Goal: Navigation & Orientation: Find specific page/section

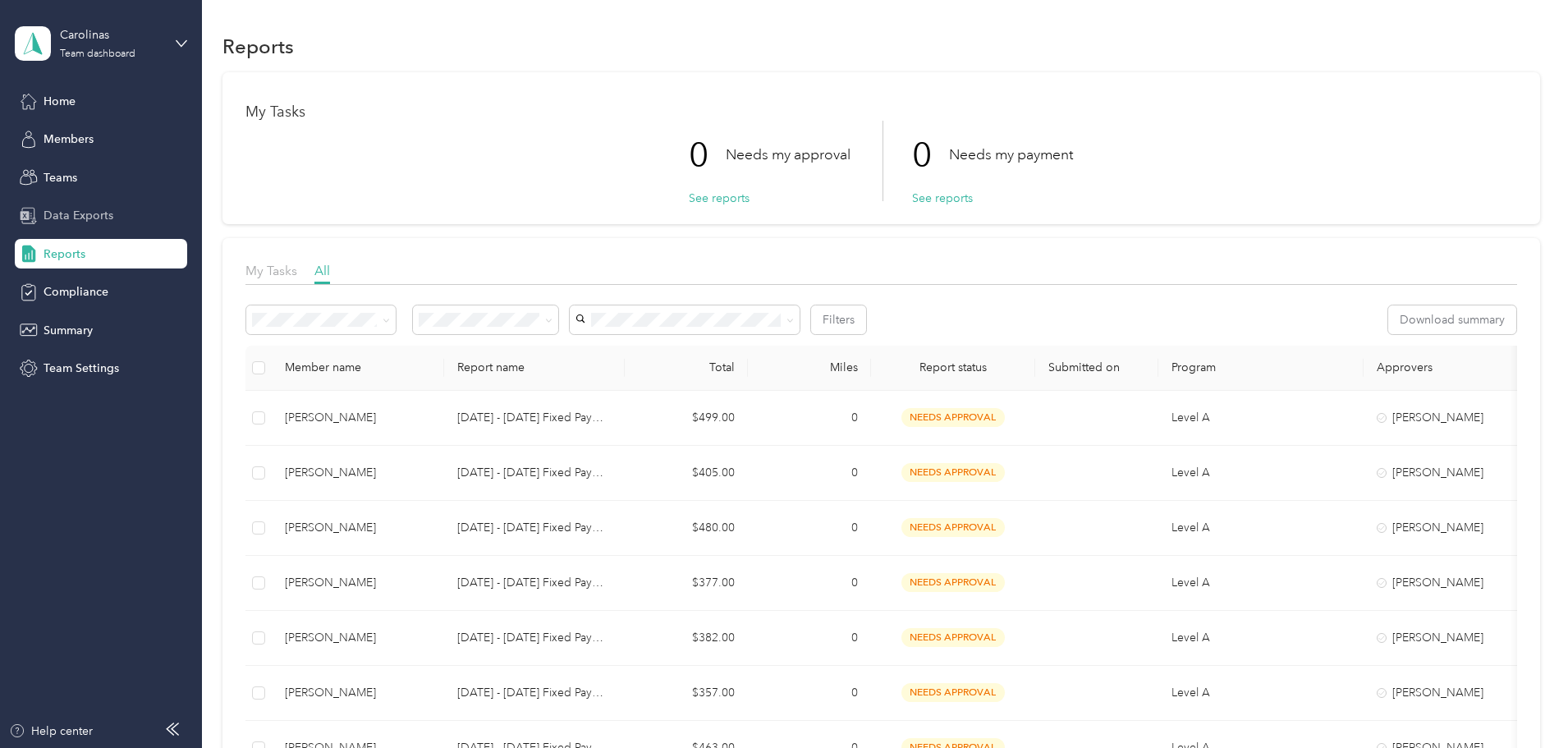
click at [95, 220] on span "Data Exports" at bounding box center [79, 215] width 70 height 17
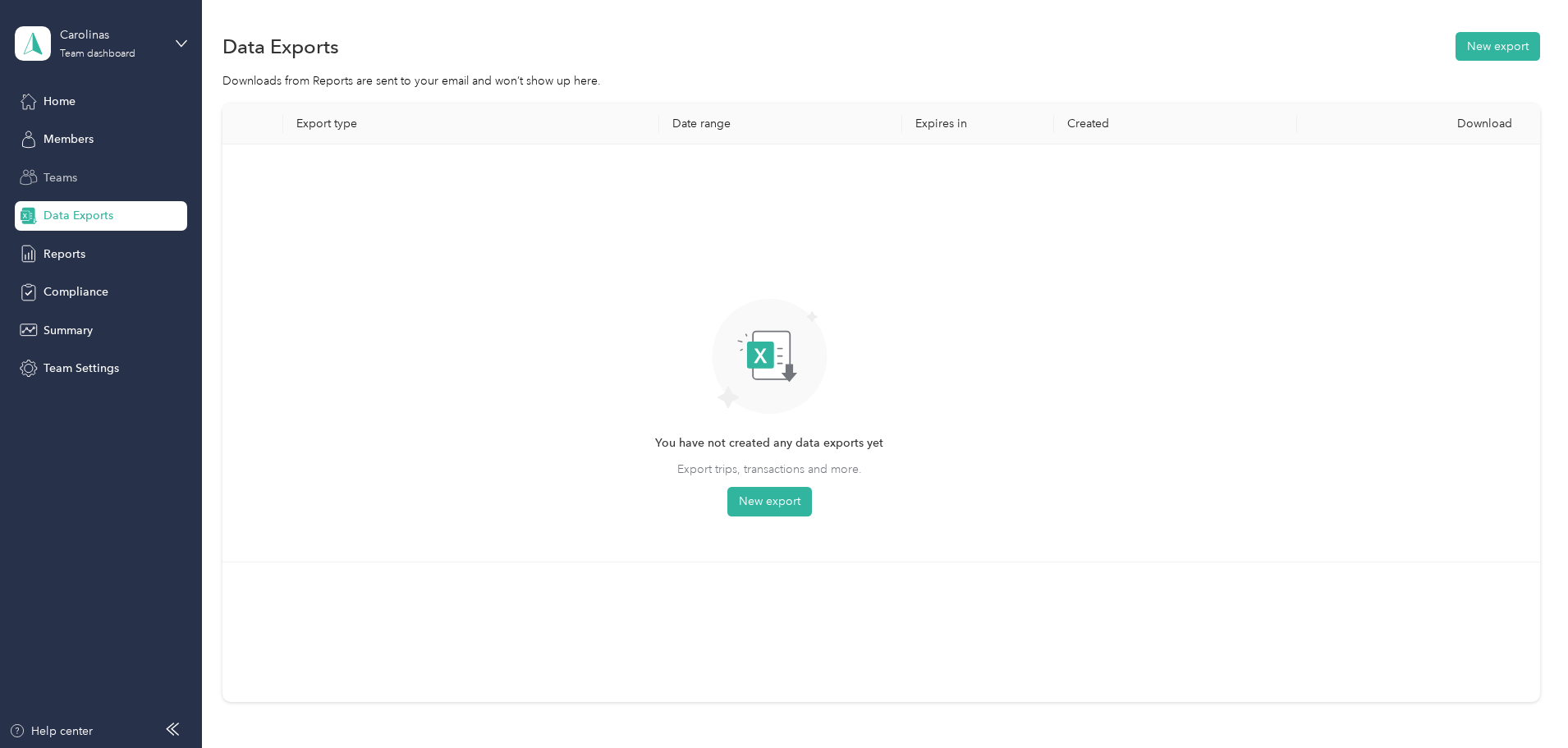
click at [70, 181] on span "Teams" at bounding box center [60, 177] width 34 height 17
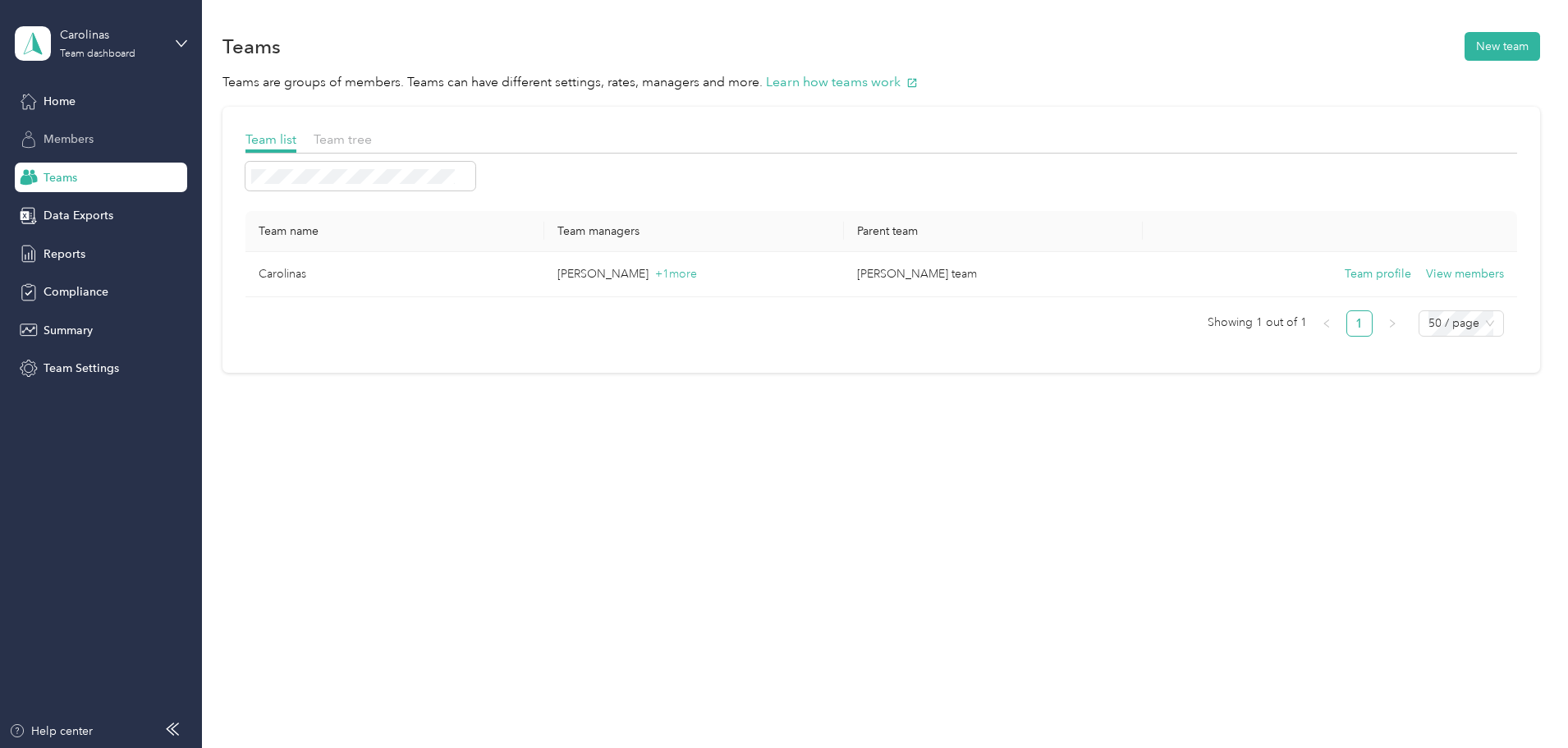
click at [102, 134] on div "Members" at bounding box center [101, 140] width 172 height 30
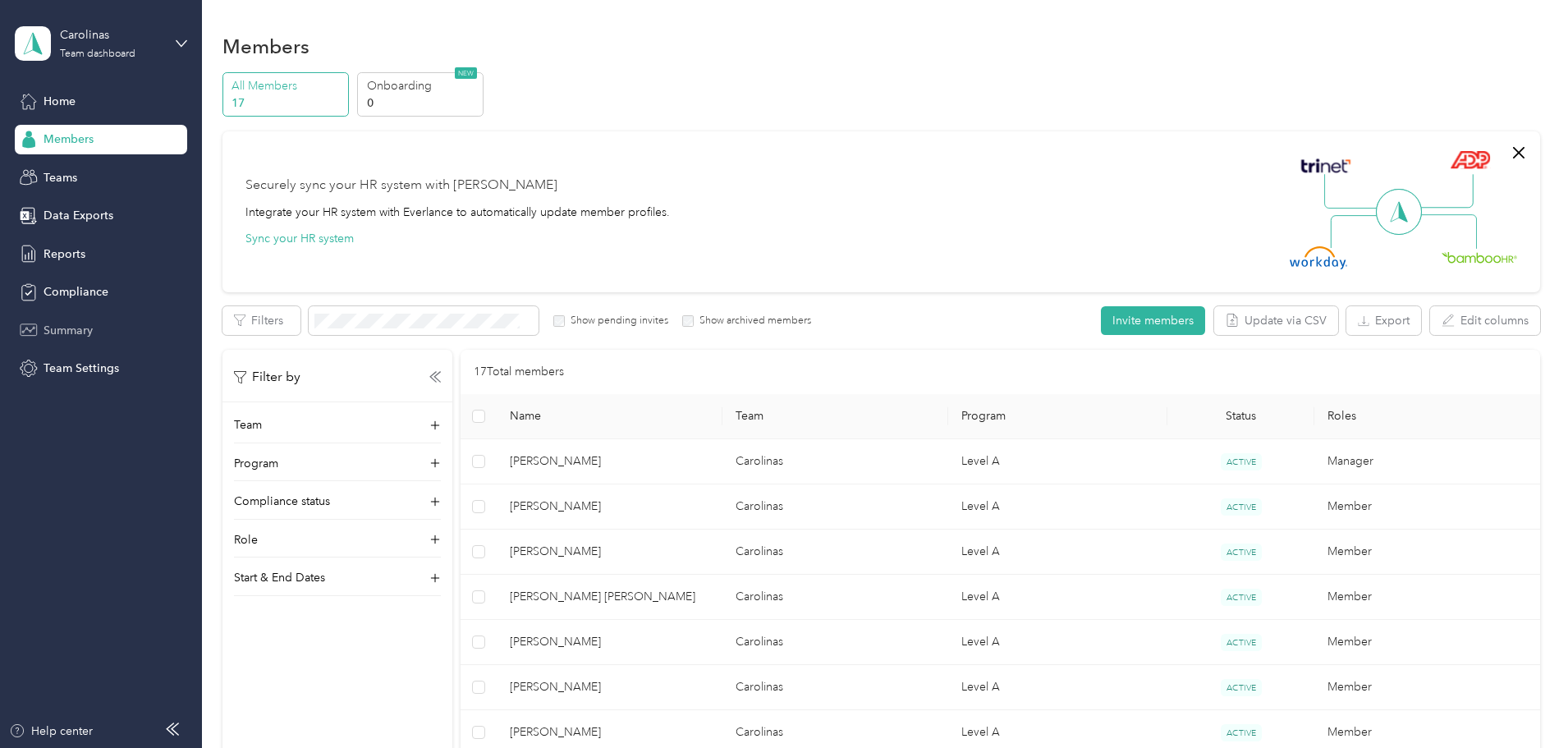
click at [70, 321] on div "Summary" at bounding box center [101, 331] width 172 height 30
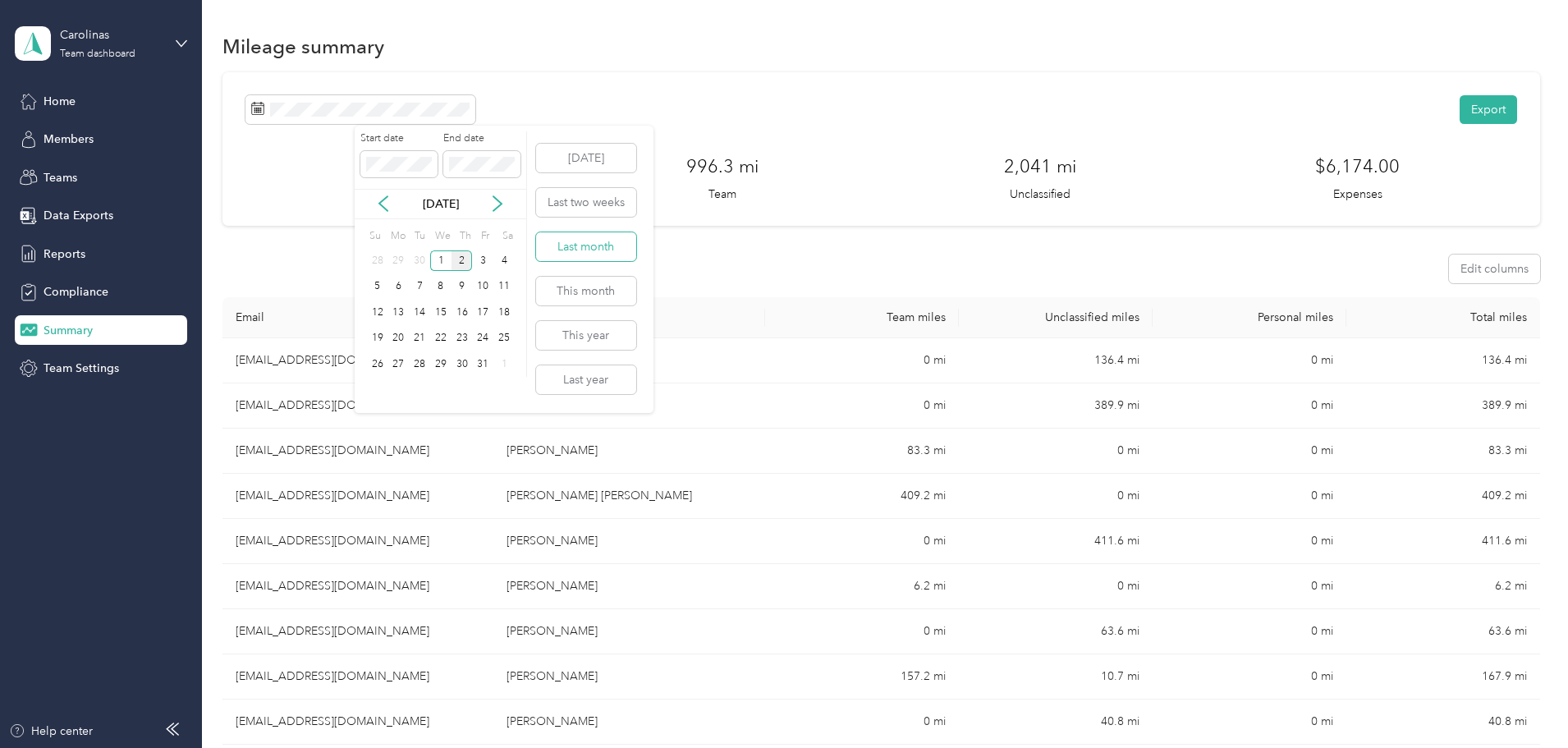
click at [575, 244] on button "Last month" at bounding box center [586, 246] width 100 height 29
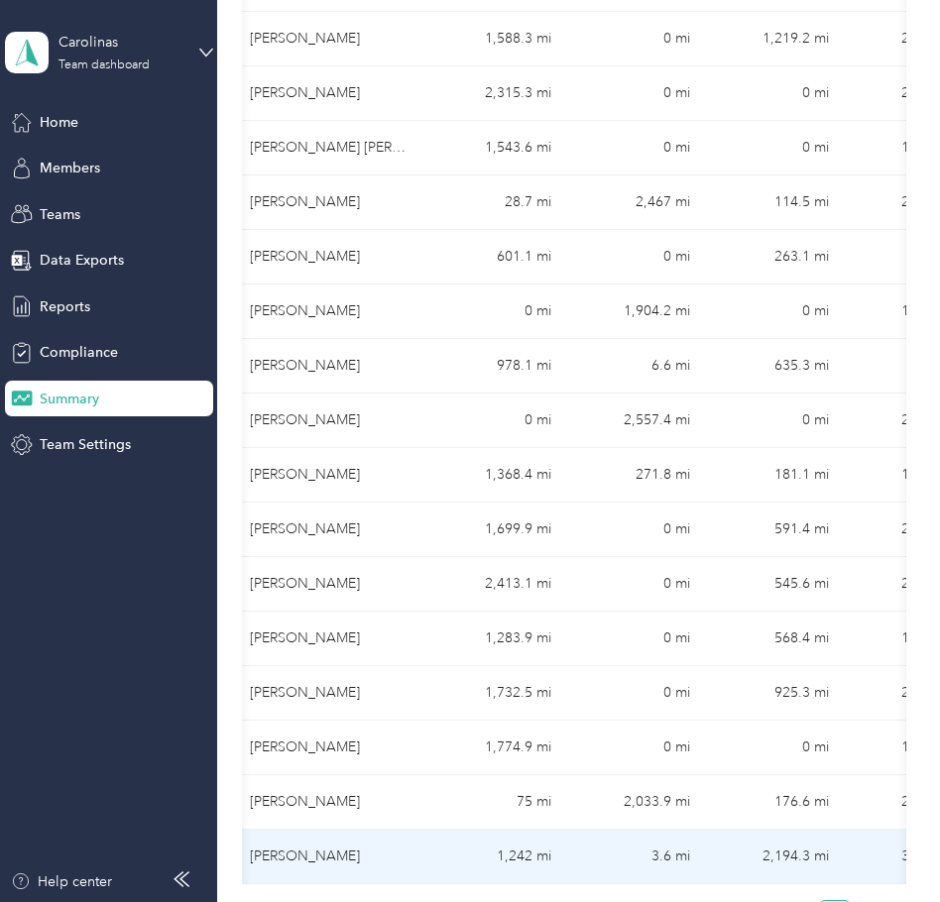
scroll to position [396, 0]
